Goal: Find specific page/section: Find specific page/section

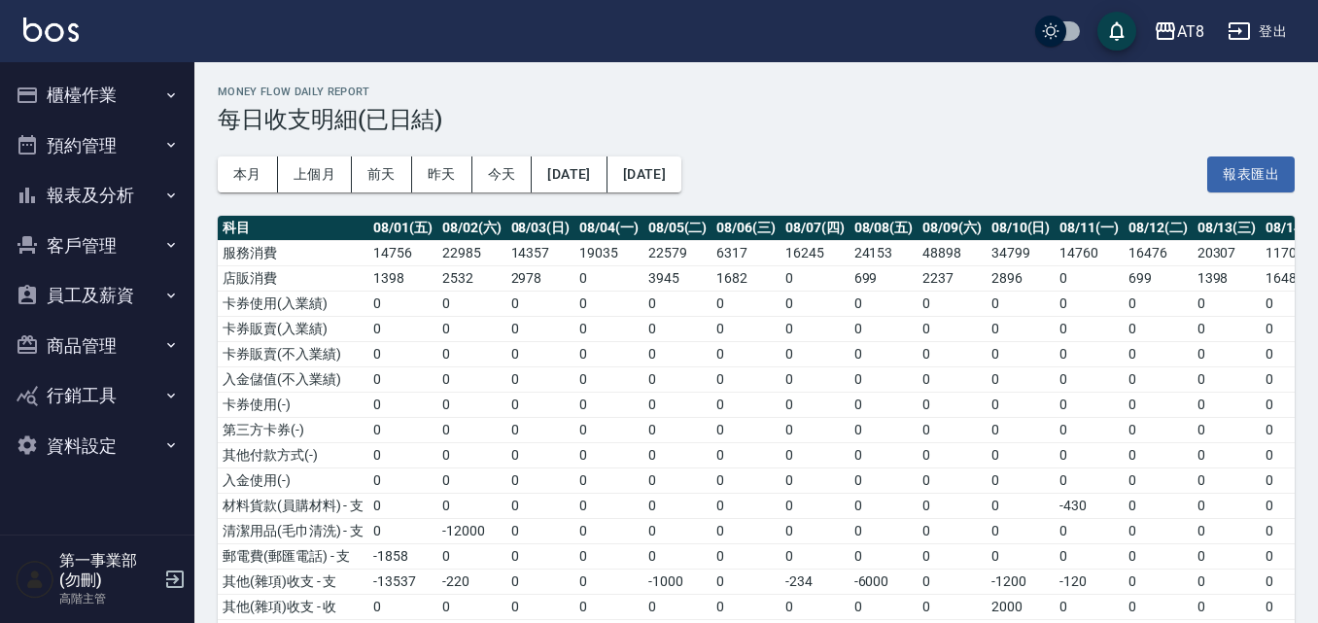
scroll to position [136, 0]
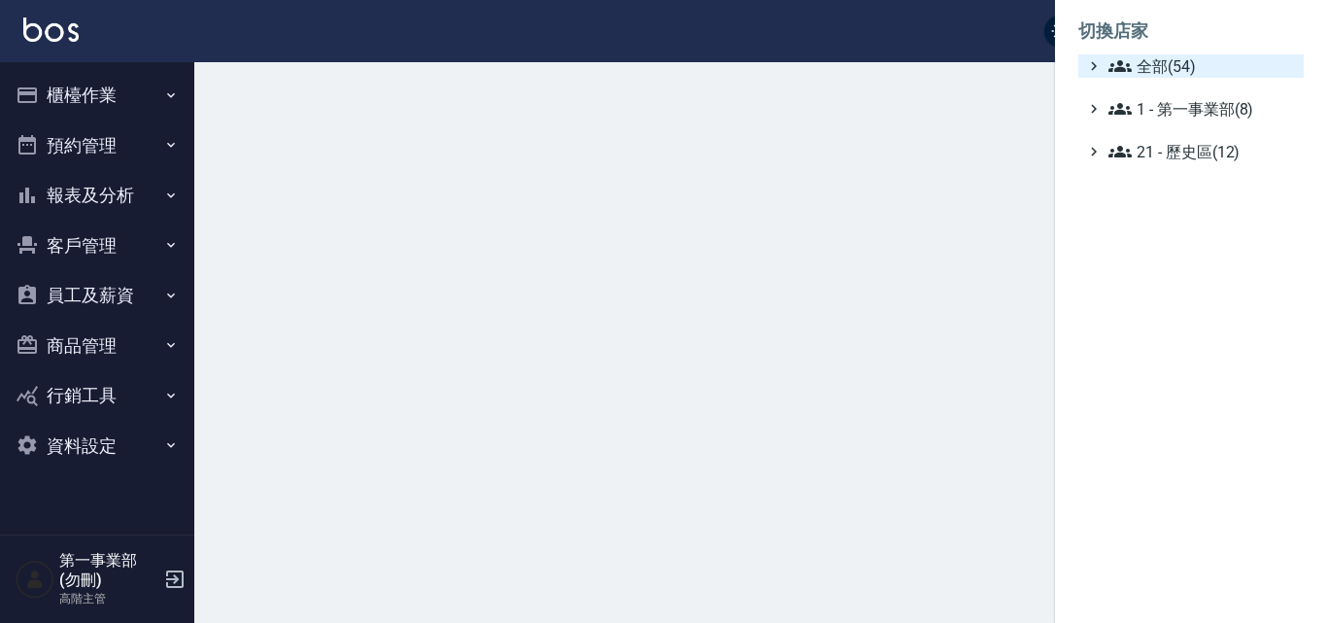
click at [1196, 69] on span "全部(54)" at bounding box center [1203, 65] width 188 height 23
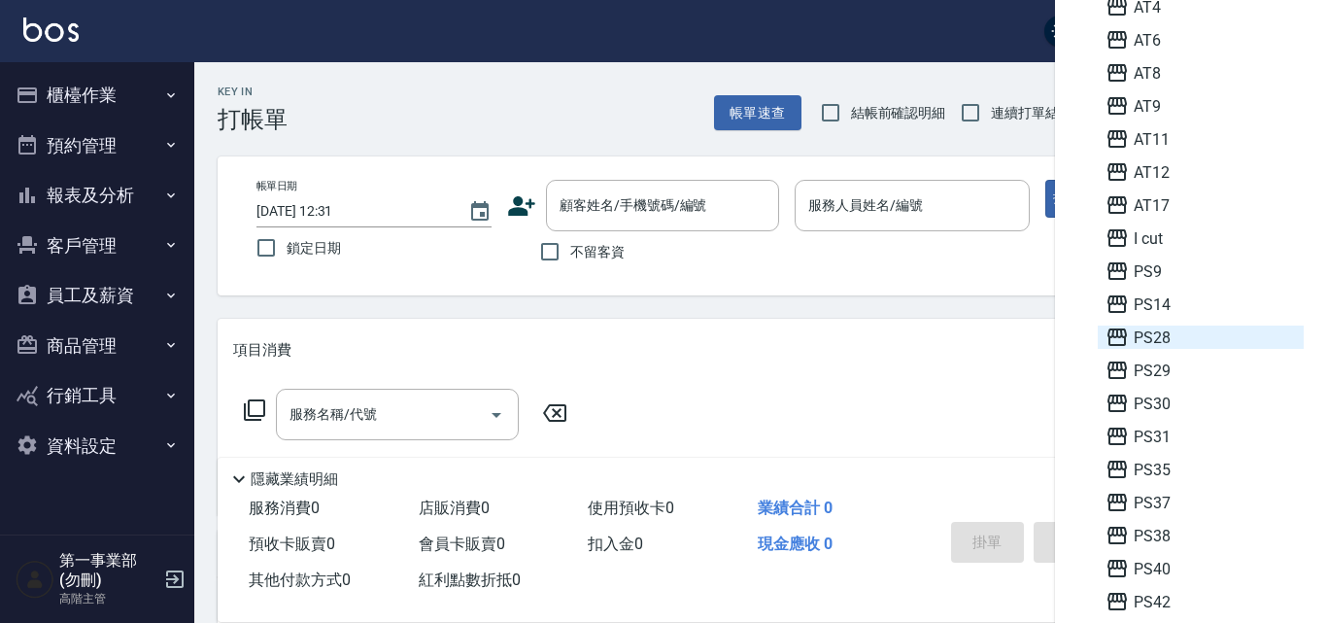
scroll to position [97, 0]
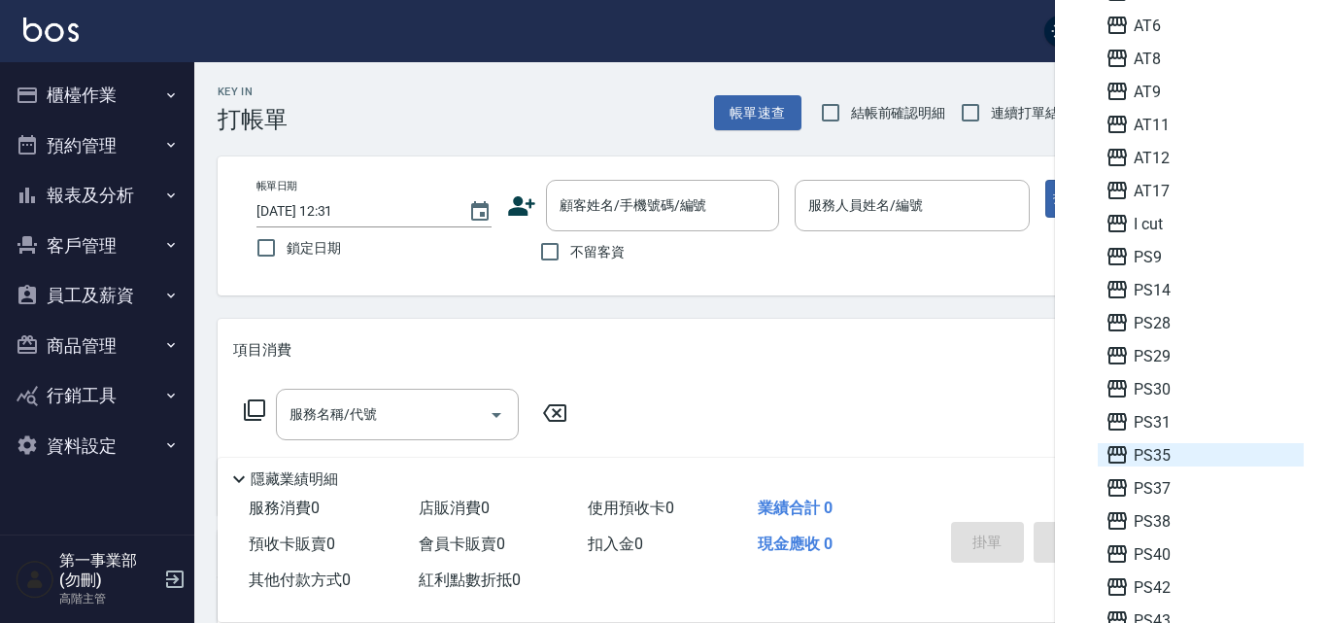
click at [1168, 449] on span "PS35" at bounding box center [1201, 454] width 190 height 23
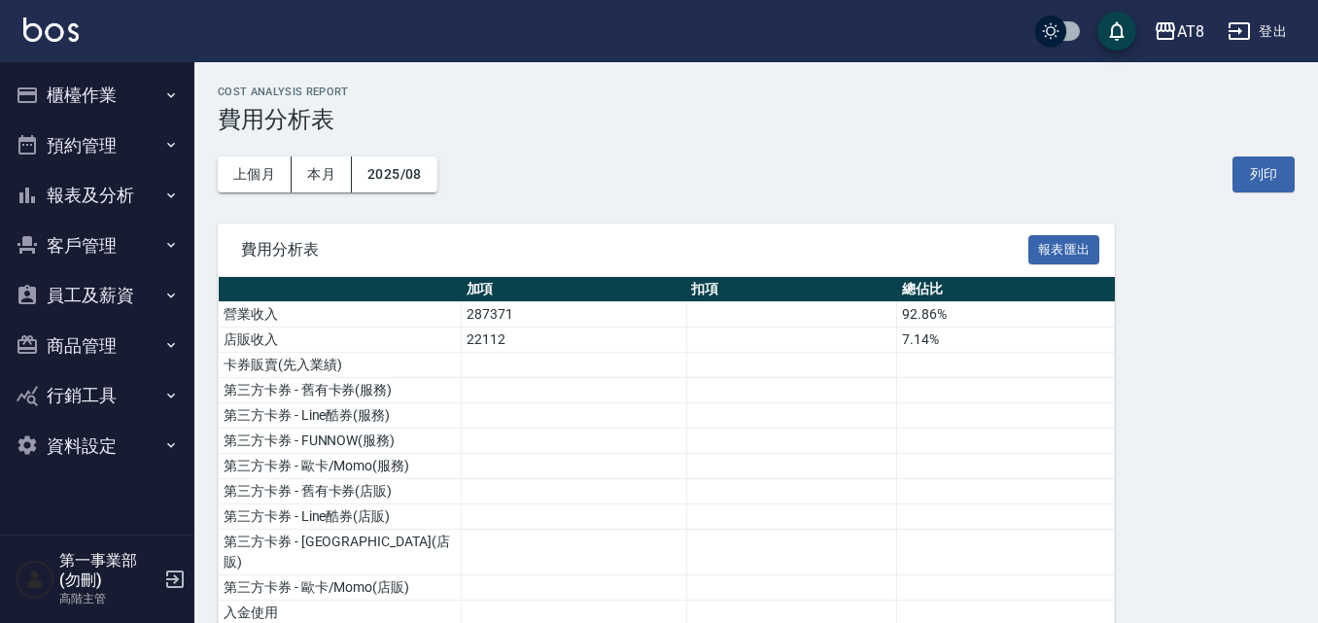
scroll to position [777, 0]
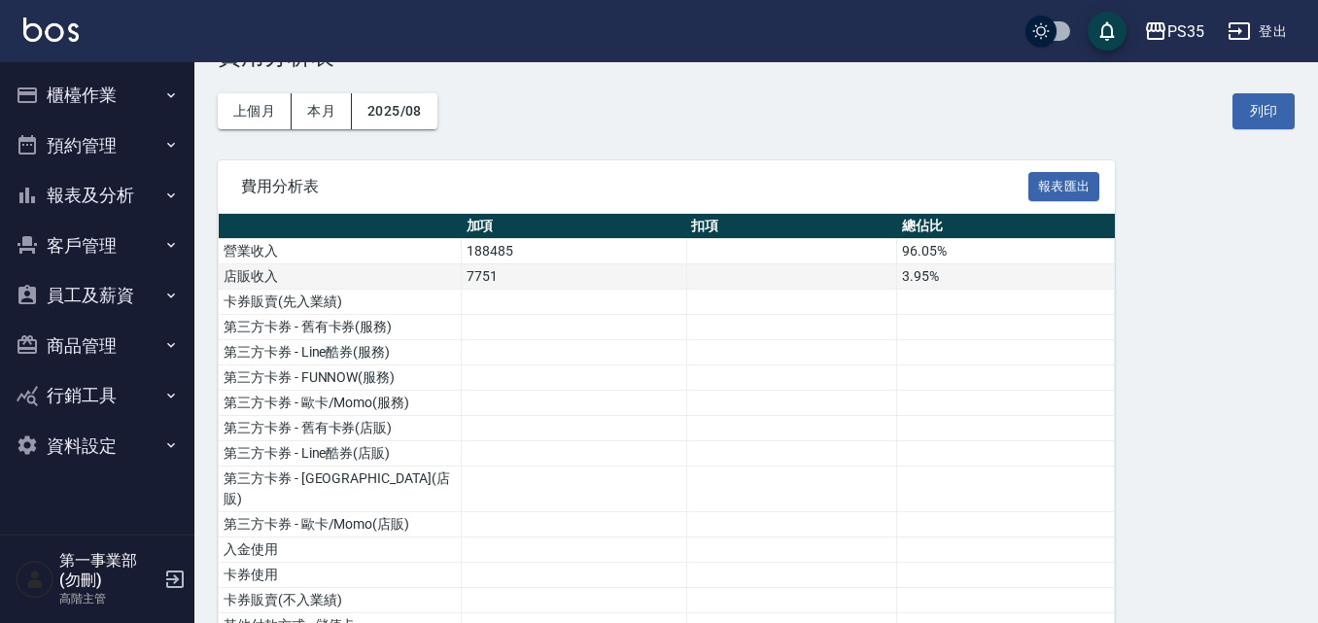
scroll to position [97, 0]
